Goal: Subscribe to service/newsletter

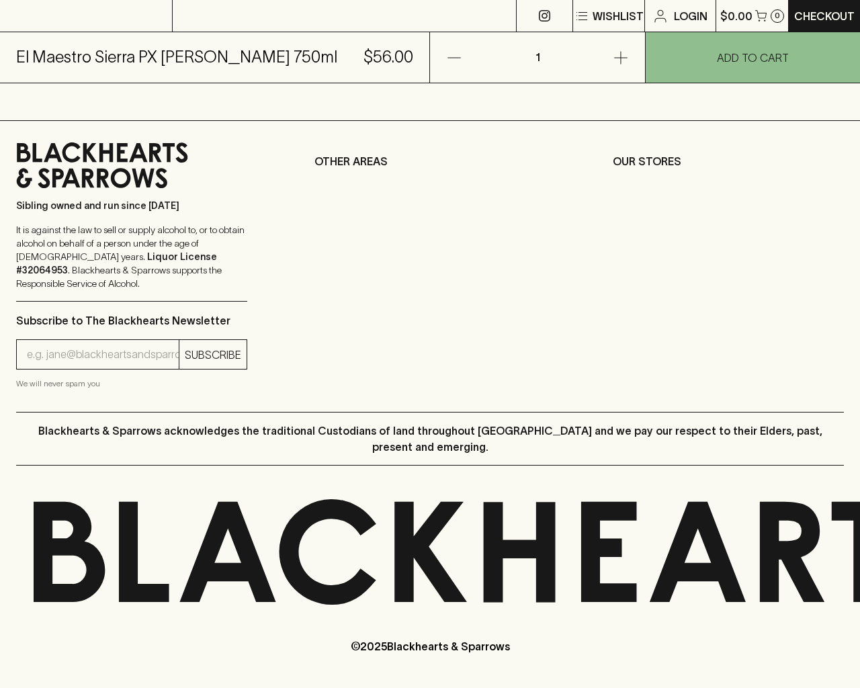
scroll to position [542, 0]
type input "[EMAIL_ADDRESS]"
type input "1"
type input "e"
type input "Elderton E Series Chardonnay 2023"
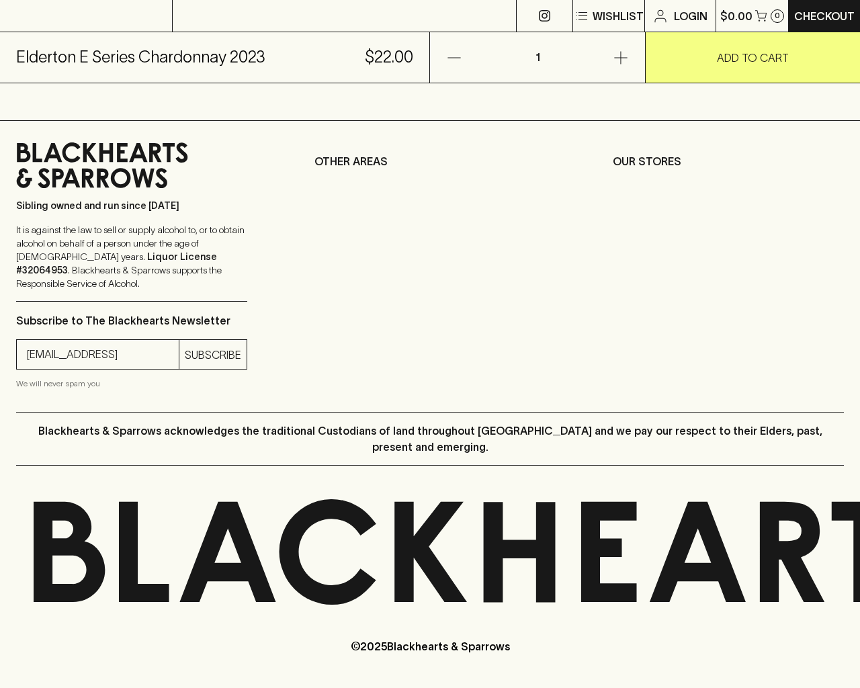
scroll to position [542, 0]
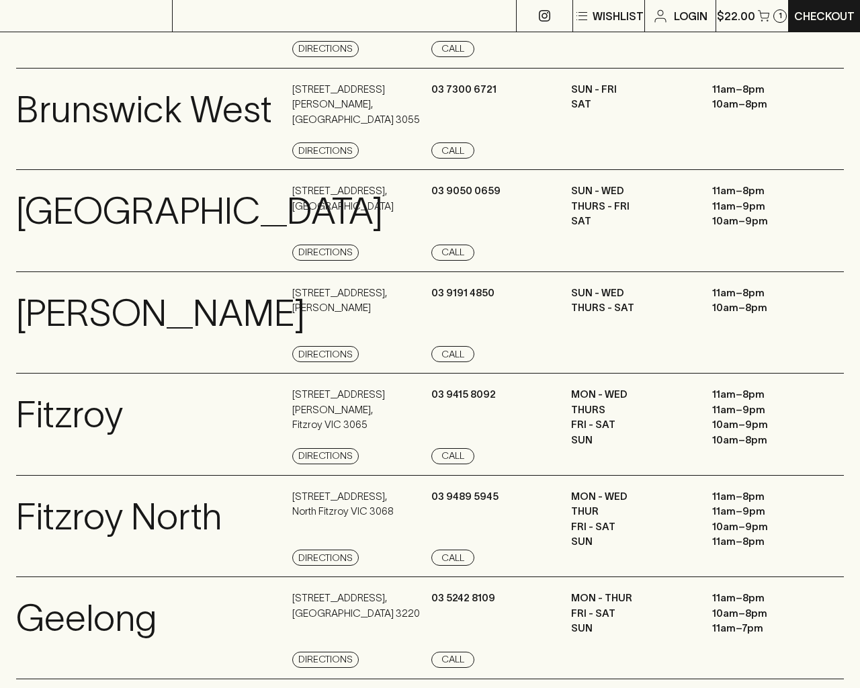
scroll to position [1536, 0]
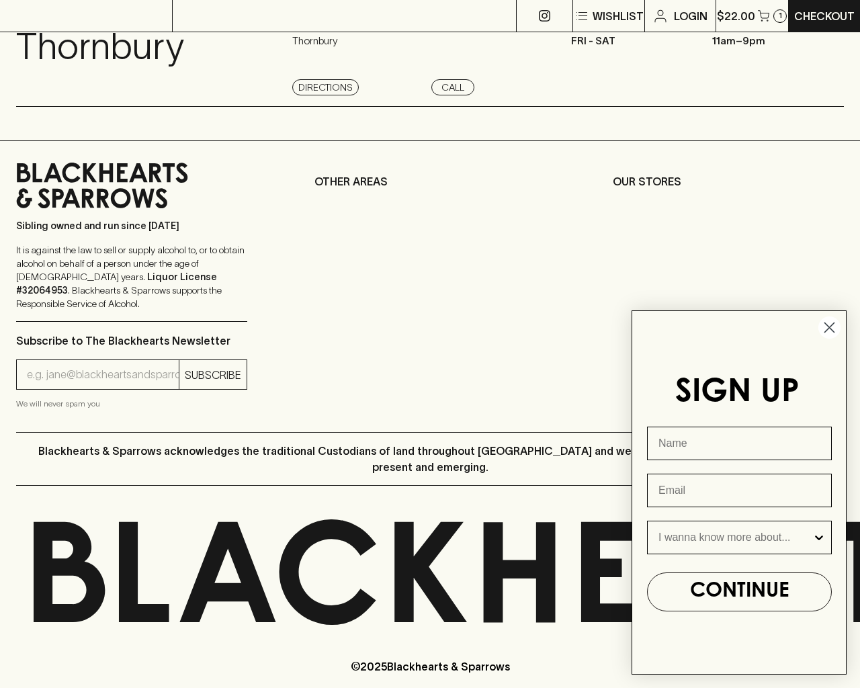
type input "e"
type input "Beer"
type input "[EMAIL_ADDRESS]"
type input "e"
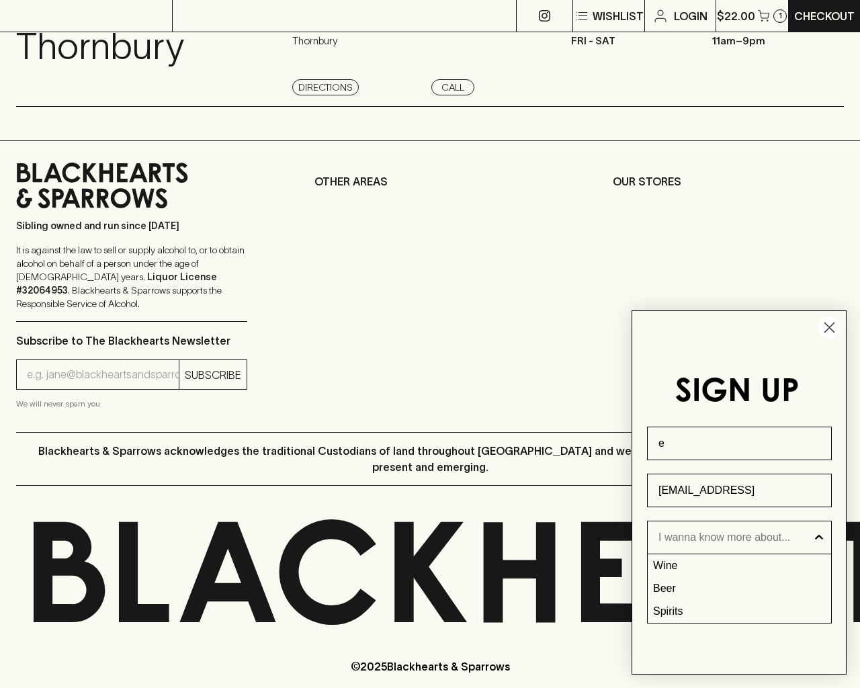
type input "1"
type input "[EMAIL_ADDRESS]"
